Goal: Transaction & Acquisition: Purchase product/service

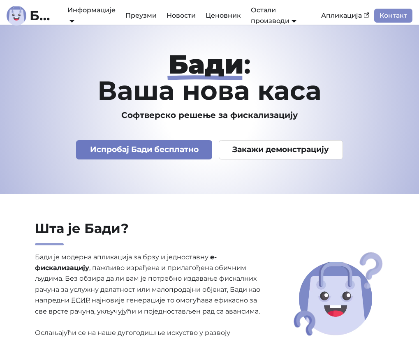
click at [165, 151] on link "Испробај Бади бесплатно" at bounding box center [144, 149] width 136 height 19
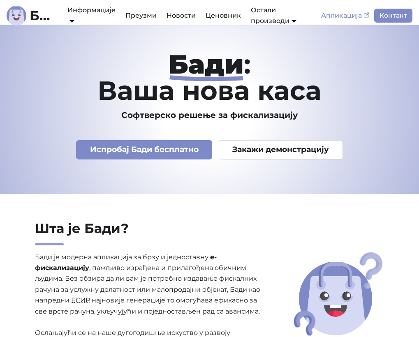
click at [344, 12] on link "Апликација" at bounding box center [345, 16] width 58 height 14
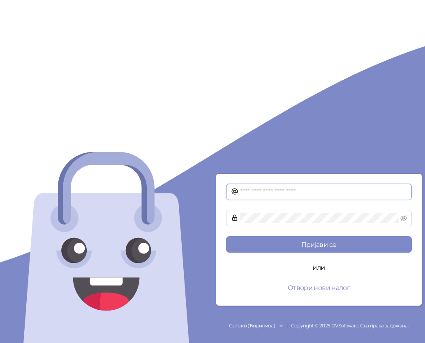
click at [283, 189] on input "text" at bounding box center [323, 192] width 167 height 10
type input "**********"
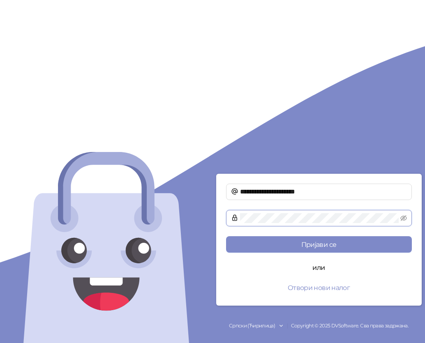
click at [226, 236] on button "Пријави се" at bounding box center [319, 244] width 186 height 16
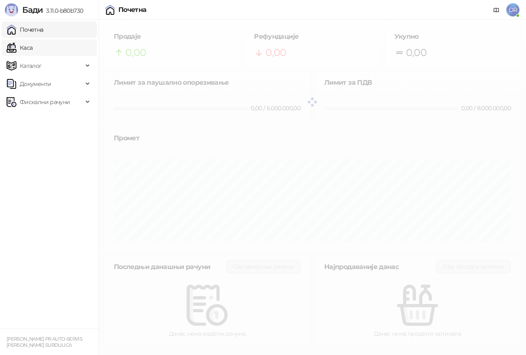
click at [25, 47] on link "Каса" at bounding box center [20, 47] width 26 height 16
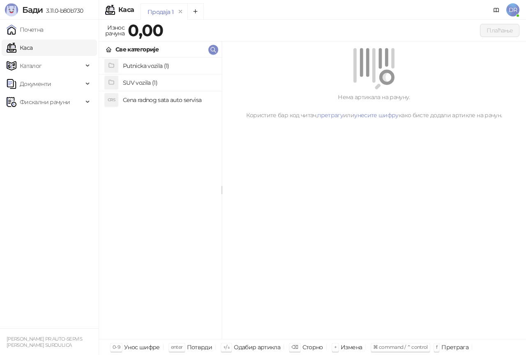
click at [132, 65] on h4 "Putnicka vozila (1)" at bounding box center [169, 65] width 92 height 13
click at [132, 65] on h4 "[PERSON_NAME] obloga tocka" at bounding box center [169, 66] width 92 height 13
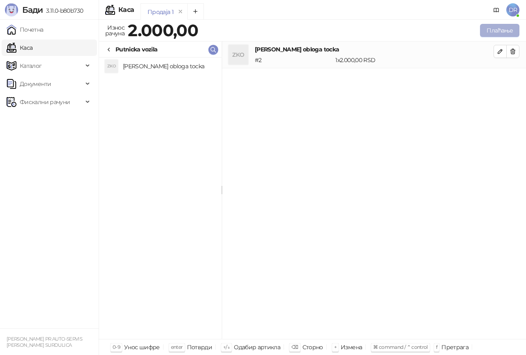
click at [425, 32] on button "Плаћање" at bounding box center [499, 30] width 39 height 13
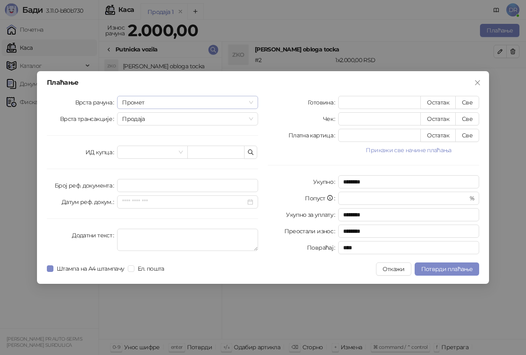
click at [160, 104] on span "Промет" at bounding box center [187, 102] width 131 height 12
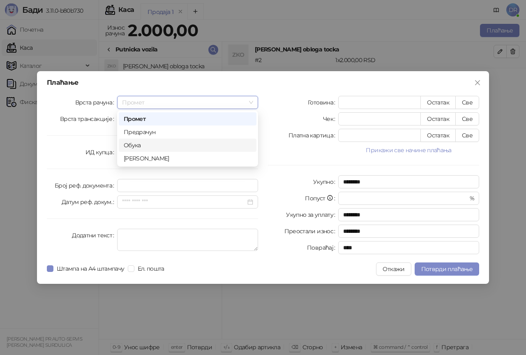
click at [136, 146] on div "Обука" at bounding box center [188, 145] width 128 height 9
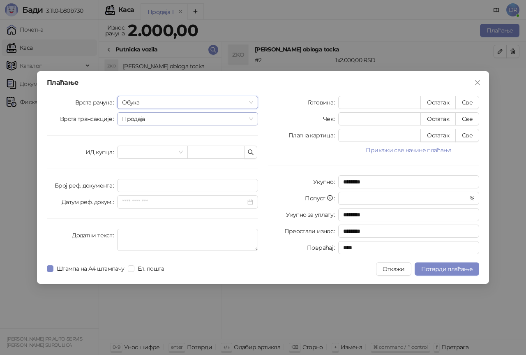
click at [155, 114] on span "Продаја" at bounding box center [187, 119] width 131 height 12
drag, startPoint x: 142, startPoint y: 141, endPoint x: 142, endPoint y: 154, distance: 12.3
click at [142, 148] on div "Врста рачуна Обука Врста трансакције Продаја ИД купца [PERSON_NAME] реф. докуме…" at bounding box center [152, 177] width 221 height 162
click at [142, 154] on input "search" at bounding box center [148, 152] width 53 height 12
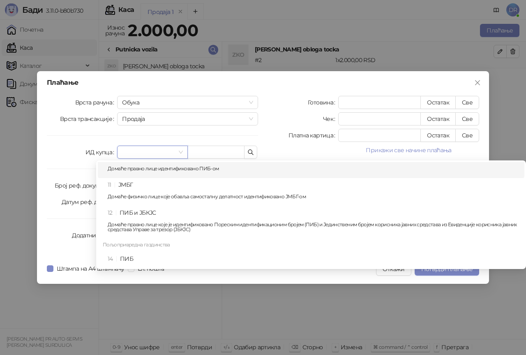
scroll to position [41, 0]
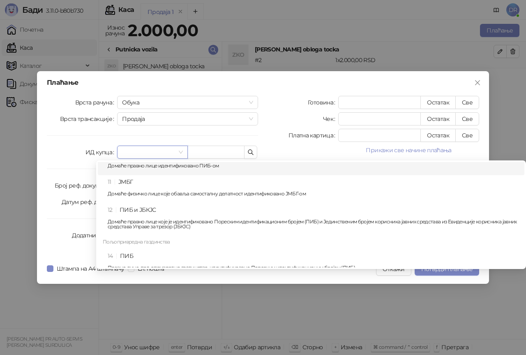
click at [161, 166] on p "Домаће правно лице идентификовано ПИБ-ом" at bounding box center [314, 165] width 412 height 5
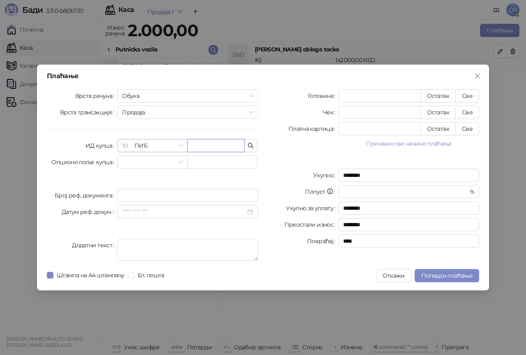
click at [170, 143] on span "10 ПИБ" at bounding box center [152, 145] width 60 height 12
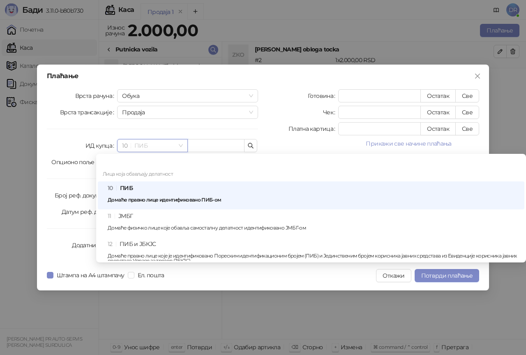
scroll to position [0, 0]
click at [164, 119] on div "Врста рачуна Обука Врста трансакције Продаја ИД купца 10 ПИБ Опционо поље купца…" at bounding box center [152, 176] width 221 height 175
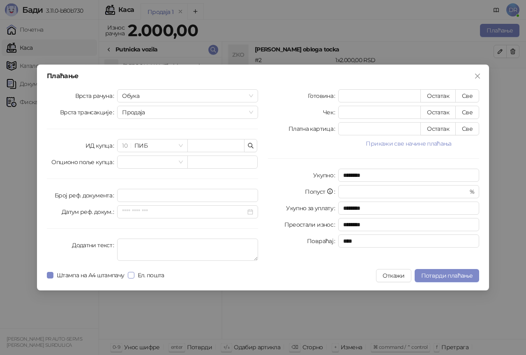
click at [150, 275] on span "Ел. пошта" at bounding box center [150, 274] width 33 height 9
click at [425, 275] on span "Потврди плаћање" at bounding box center [446, 275] width 51 height 7
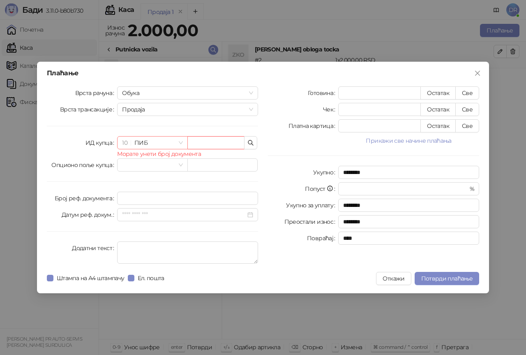
click at [175, 138] on span "10 ПИБ" at bounding box center [152, 142] width 60 height 12
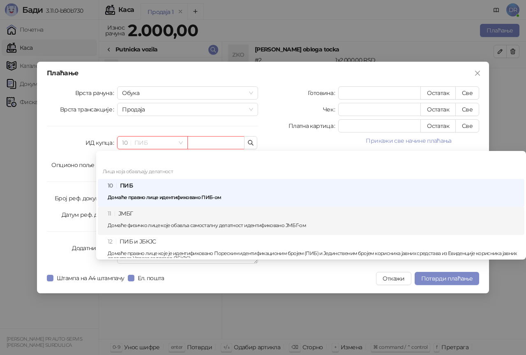
click at [142, 218] on div "11 ЈМБГ Домаће физичко лице које обавља самосталну делатност идентификовано ЈМБ…" at bounding box center [314, 221] width 412 height 24
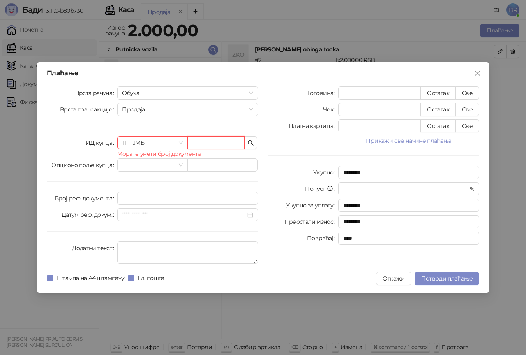
click at [208, 139] on input "text" at bounding box center [215, 142] width 57 height 13
type input "**********"
click at [425, 280] on span "Потврди плаћање" at bounding box center [446, 278] width 51 height 7
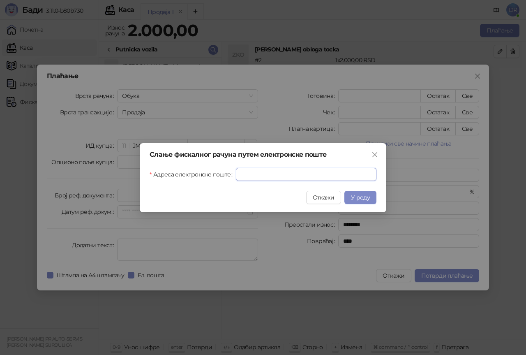
click at [236, 170] on input "Адреса електронске поште" at bounding box center [306, 174] width 141 height 13
type input "**********"
click at [358, 194] on span "У реду" at bounding box center [360, 197] width 19 height 7
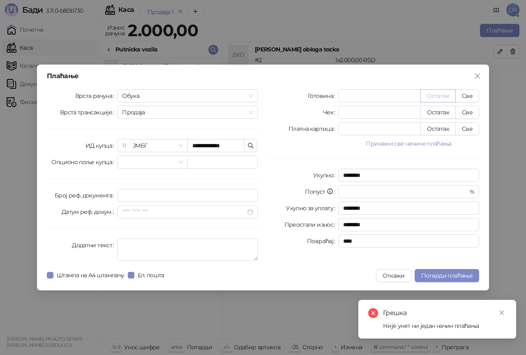
click at [425, 93] on button "Остатак" at bounding box center [437, 95] width 35 height 13
type input "****"
click at [425, 272] on span "Потврди плаћање" at bounding box center [446, 275] width 51 height 7
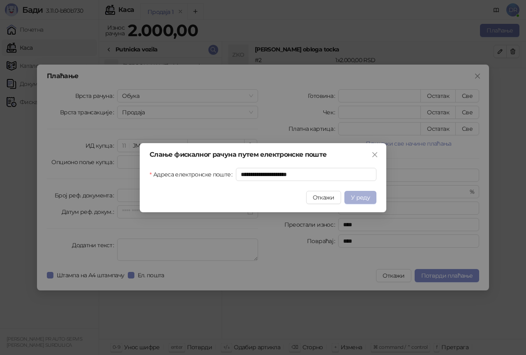
click at [363, 196] on span "У реду" at bounding box center [360, 197] width 19 height 7
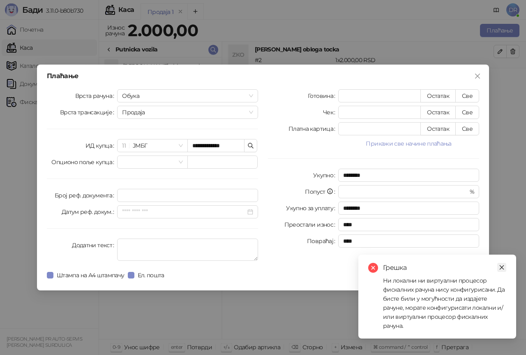
click at [425, 268] on icon "close" at bounding box center [502, 267] width 5 height 5
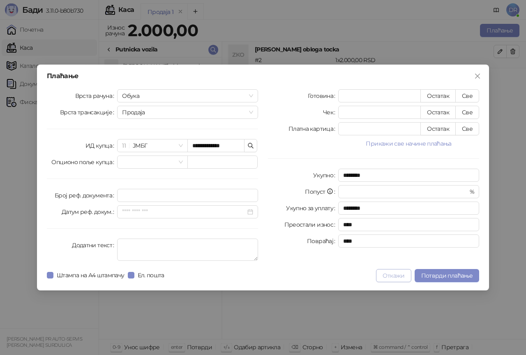
click at [411, 273] on button "Откажи" at bounding box center [393, 275] width 35 height 13
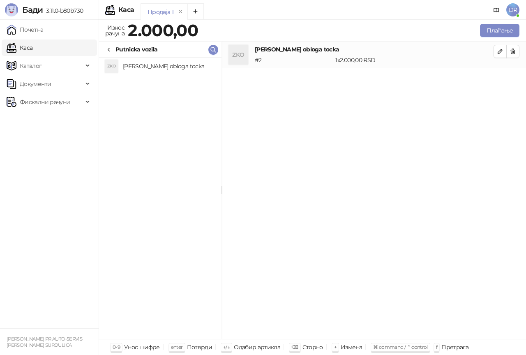
click at [425, 8] on span "DR" at bounding box center [512, 9] width 13 height 13
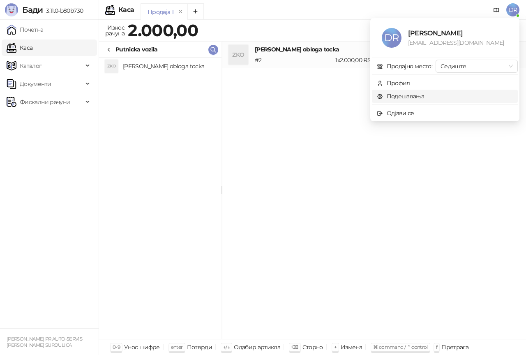
click at [399, 93] on link "Подешавања" at bounding box center [401, 95] width 48 height 7
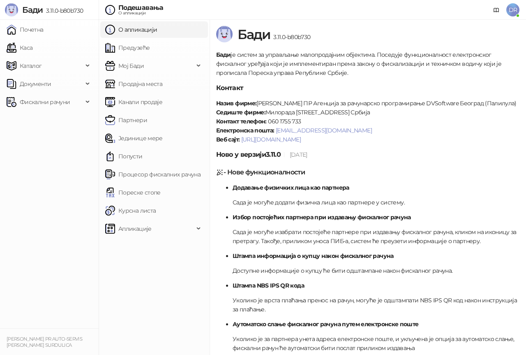
click at [418, 144] on p "Назив фирме: [PERSON_NAME] ПР Агенција за рачунарско програмирање DVSoftware [G…" at bounding box center [367, 121] width 303 height 45
click at [391, 100] on p "Назив фирме: [PERSON_NAME] ПР Агенција за рачунарско програмирање DVSoftware [G…" at bounding box center [367, 121] width 303 height 45
click at [44, 227] on ul "Почетна [PERSON_NAME] Документи Фискални рачуни" at bounding box center [49, 174] width 99 height 308
